Goal: Information Seeking & Learning: Check status

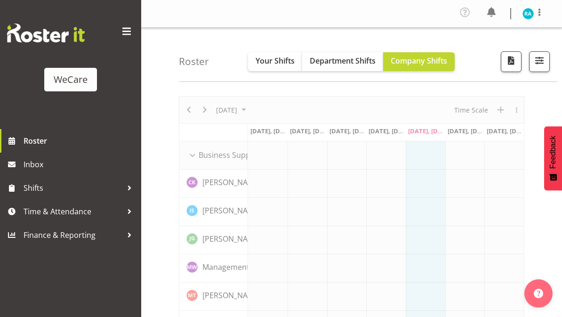
click at [284, 61] on span "Your Shifts" at bounding box center [275, 61] width 39 height 10
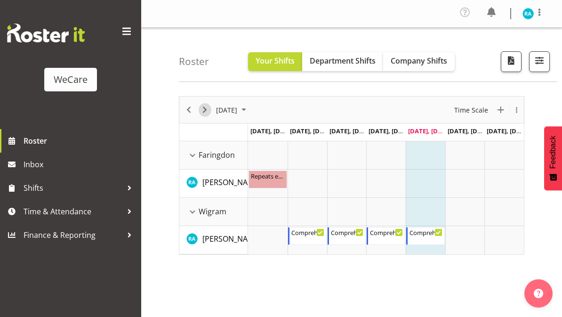
click at [204, 113] on span "Next" at bounding box center [204, 110] width 11 height 12
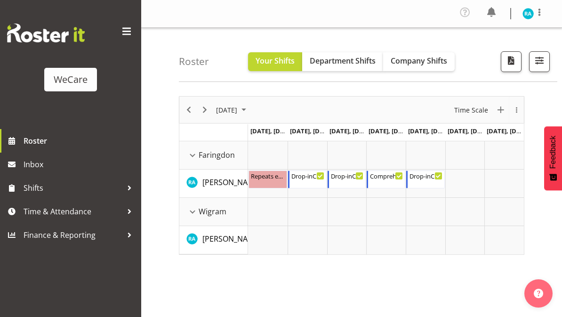
click at [128, 38] on span at bounding box center [126, 31] width 15 height 15
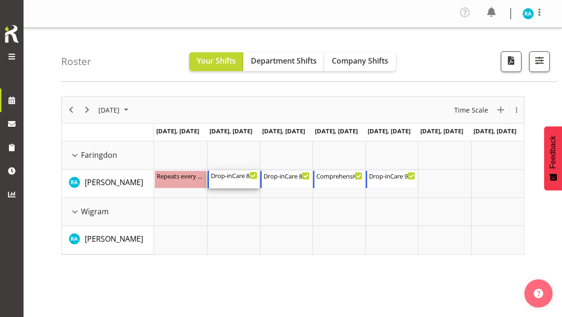
click at [235, 178] on div "Drop-inCare 8-4" at bounding box center [234, 174] width 47 height 9
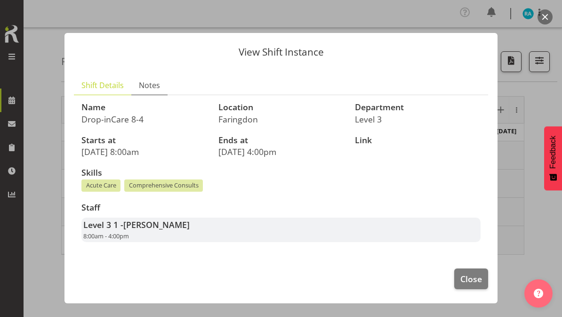
click at [148, 83] on span "Notes" at bounding box center [149, 85] width 21 height 11
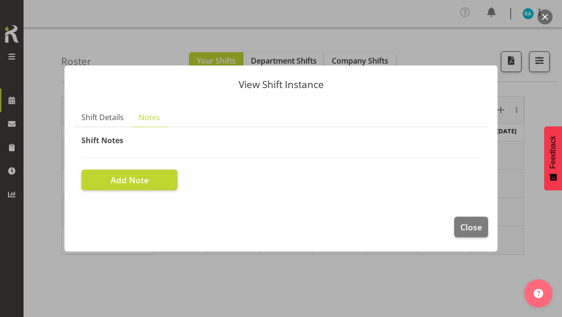
click at [477, 225] on span "Close" at bounding box center [471, 227] width 22 height 12
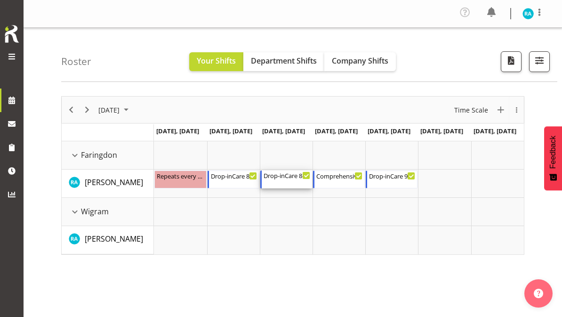
click at [290, 180] on div "Drop-inCare [DATE] 8:00 AM - 4:00 PM" at bounding box center [287, 179] width 47 height 18
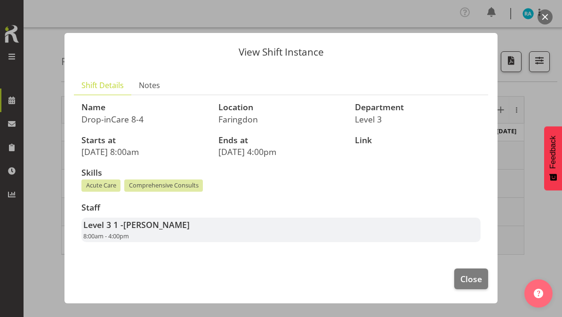
click at [480, 274] on span "Close" at bounding box center [471, 279] width 22 height 12
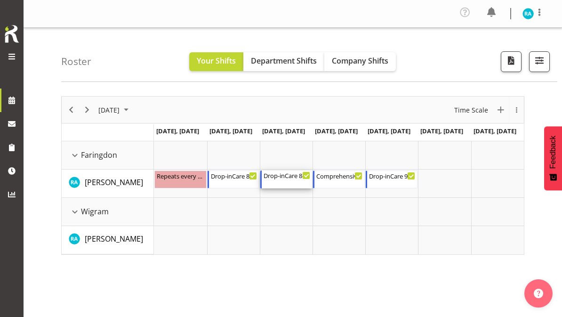
click at [283, 171] on div "Drop-inCare 8-4" at bounding box center [287, 174] width 47 height 9
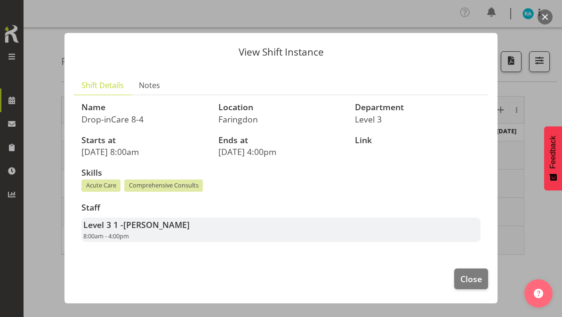
click at [475, 273] on span "Close" at bounding box center [471, 279] width 22 height 12
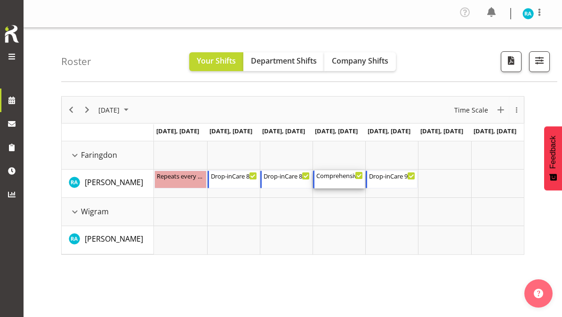
click at [348, 177] on div "Comprehensive Consult 9-5" at bounding box center [339, 174] width 47 height 9
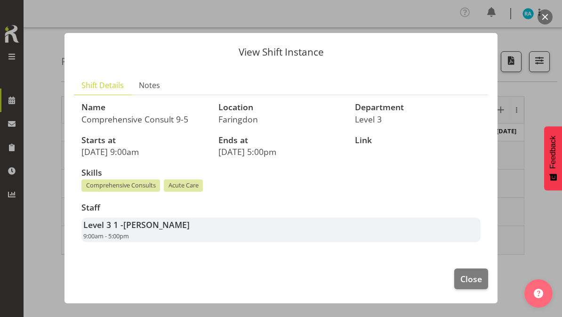
click at [474, 274] on span "Close" at bounding box center [471, 279] width 22 height 12
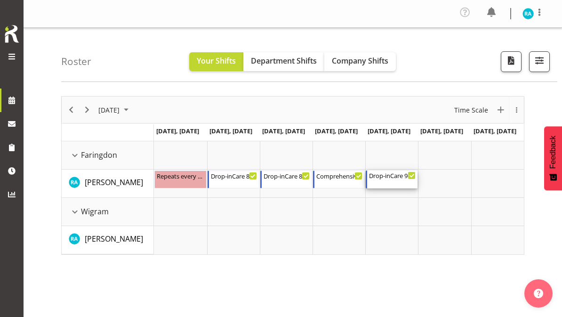
click at [395, 180] on div "Drop-inCare [DATE] 9:00 AM - 5:00 PM" at bounding box center [392, 179] width 47 height 18
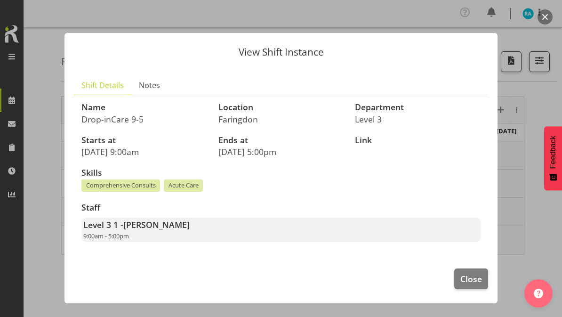
click at [479, 273] on span "Close" at bounding box center [471, 279] width 22 height 12
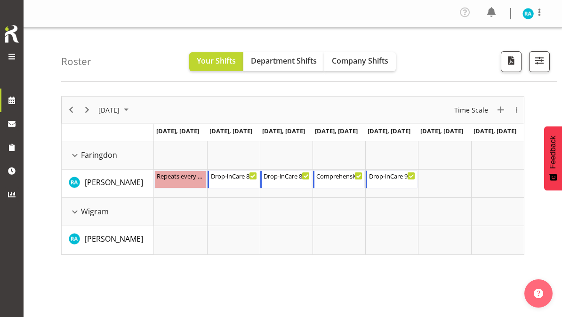
click at [536, 63] on span "button" at bounding box center [539, 60] width 12 height 12
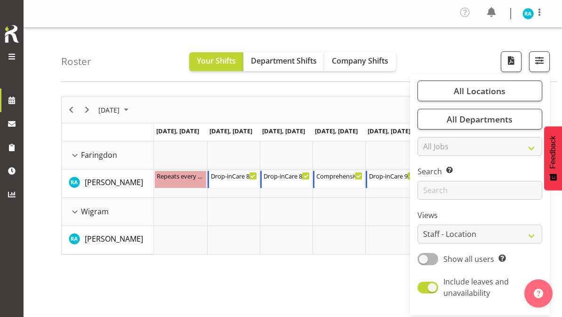
click at [485, 96] on span "All Locations" at bounding box center [480, 90] width 52 height 11
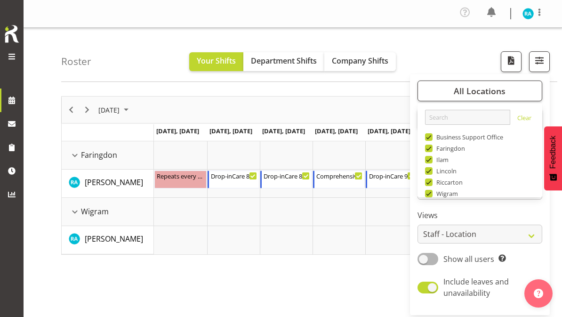
click at [430, 139] on span at bounding box center [429, 137] width 8 height 8
click at [430, 139] on input "Business Support Office" at bounding box center [428, 137] width 6 height 6
checkbox input "false"
click at [434, 159] on span "Ilam" at bounding box center [441, 160] width 16 height 8
click at [431, 159] on input "Ilam" at bounding box center [428, 160] width 6 height 6
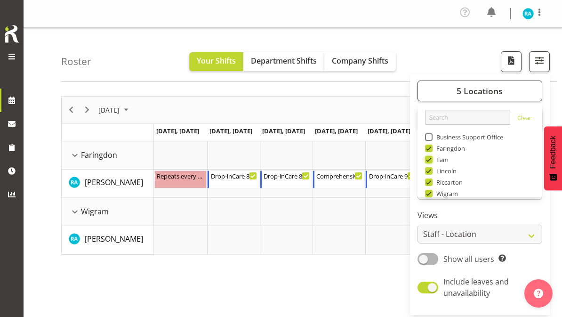
checkbox input "false"
click at [432, 172] on span at bounding box center [429, 171] width 8 height 8
click at [431, 172] on input "Lincoln" at bounding box center [428, 171] width 6 height 6
checkbox input "false"
click at [429, 182] on span at bounding box center [429, 182] width 8 height 8
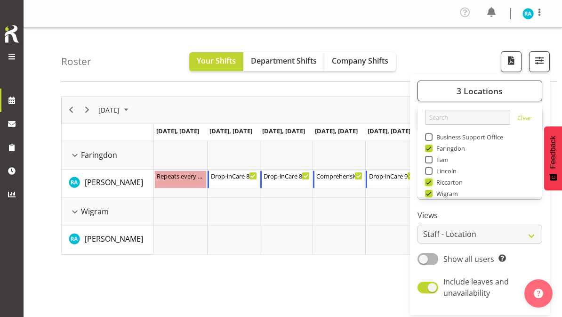
click at [429, 182] on input "Riccarton" at bounding box center [428, 182] width 6 height 6
checkbox input "false"
click at [429, 194] on span at bounding box center [429, 194] width 8 height 8
click at [429, 194] on input "Wigram" at bounding box center [428, 194] width 6 height 6
checkbox input "false"
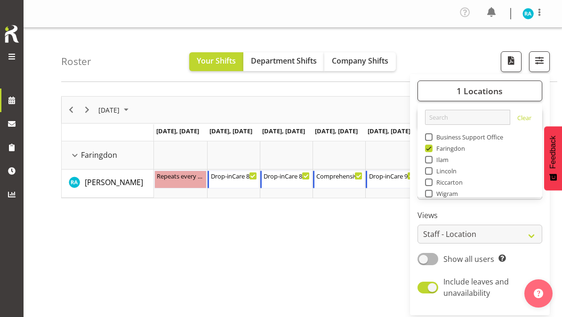
click at [305, 285] on div "[DATE] New Event [DATE] Time Scale Day Week Fortnight Month calendar Month Agen…" at bounding box center [311, 277] width 501 height 377
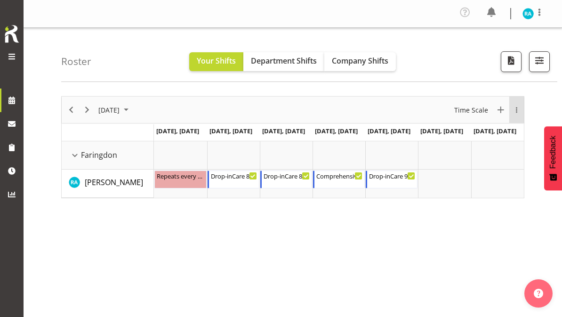
click at [513, 110] on div "overflow" at bounding box center [516, 110] width 15 height 6
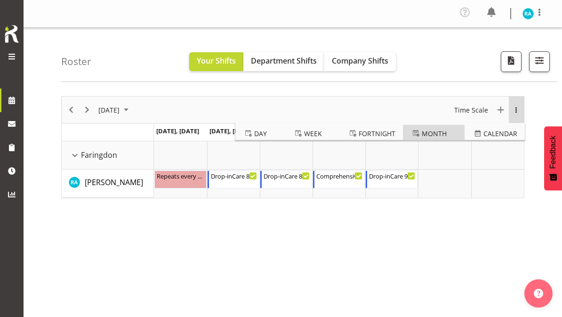
click at [439, 133] on span "Month" at bounding box center [434, 134] width 25 height 12
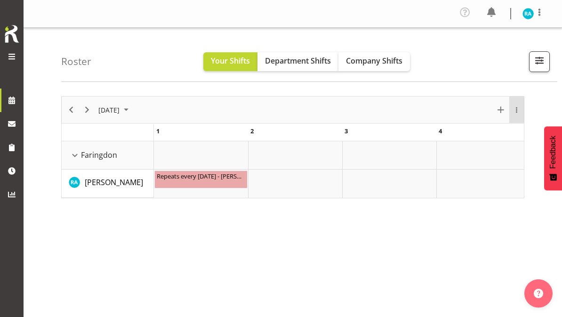
click at [516, 109] on div "overflow" at bounding box center [516, 110] width 15 height 6
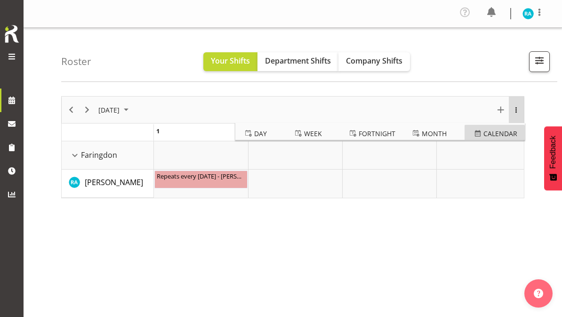
click at [509, 130] on span "calendar" at bounding box center [500, 134] width 34 height 12
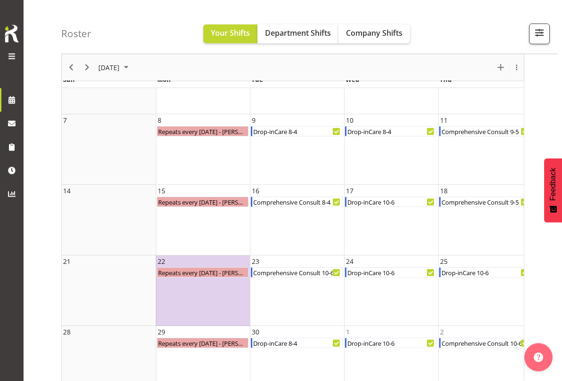
scroll to position [0, 44]
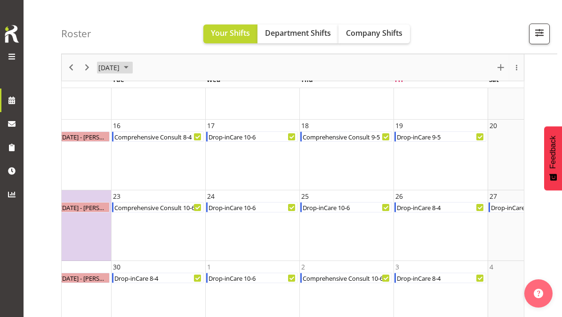
click at [132, 66] on span "September 2025" at bounding box center [126, 68] width 11 height 12
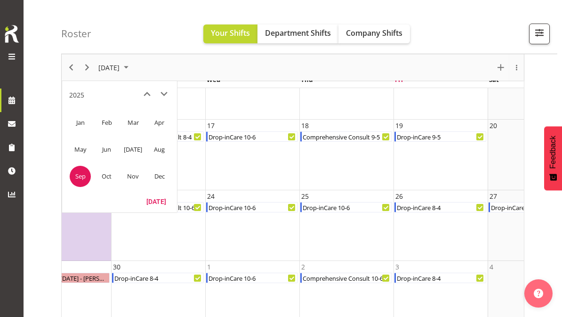
click at [132, 174] on span "Nov" at bounding box center [132, 176] width 21 height 21
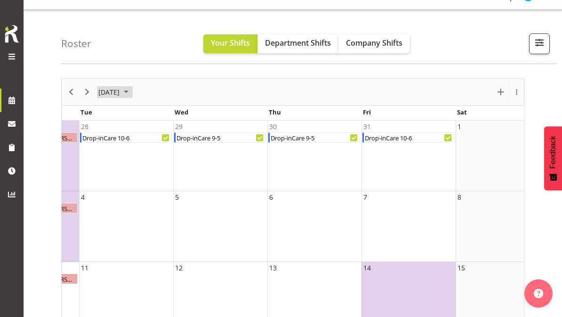
click at [121, 90] on span "[DATE]" at bounding box center [108, 92] width 23 height 12
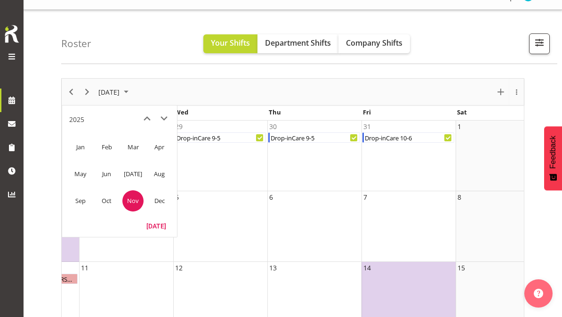
click at [111, 199] on span "Oct" at bounding box center [106, 200] width 21 height 21
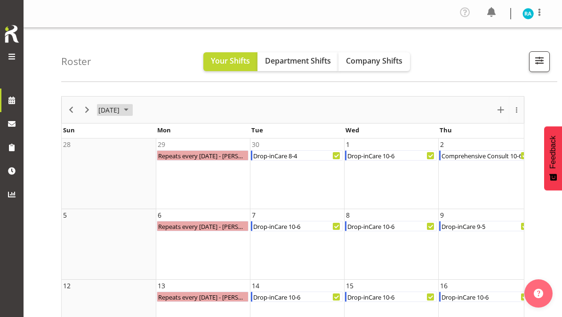
click at [132, 113] on span "October 2025" at bounding box center [126, 110] width 11 height 12
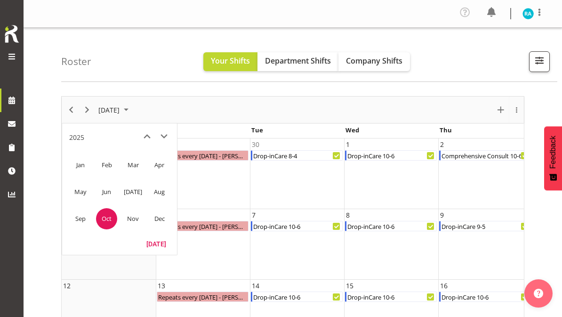
click at [86, 216] on span "Sep" at bounding box center [80, 218] width 21 height 21
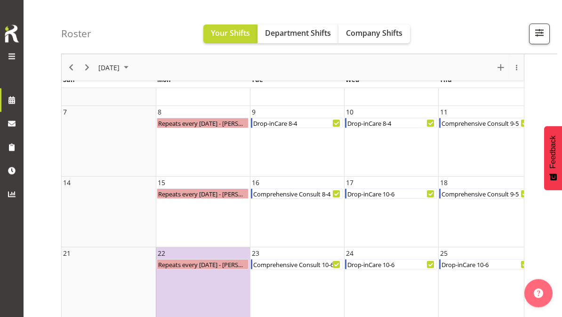
scroll to position [129, 0]
